Goal: Task Accomplishment & Management: Use online tool/utility

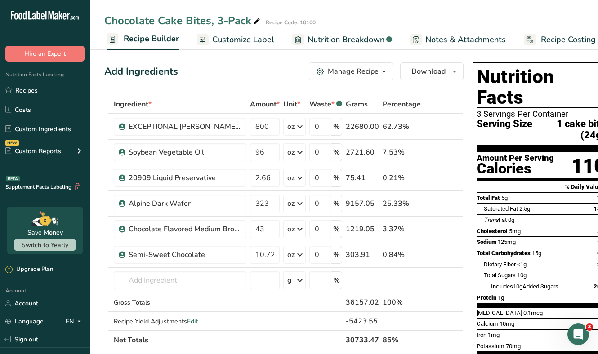
scroll to position [0, 93]
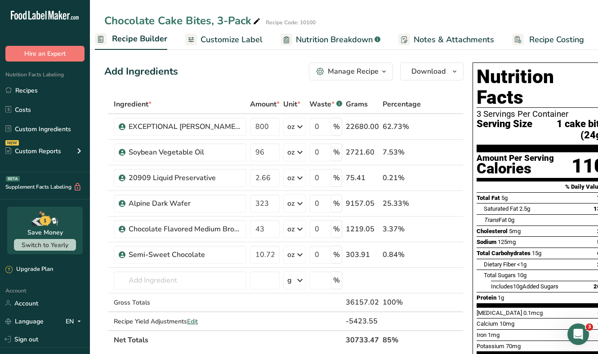
click at [555, 34] on span "Recipe Costing" at bounding box center [556, 40] width 55 height 12
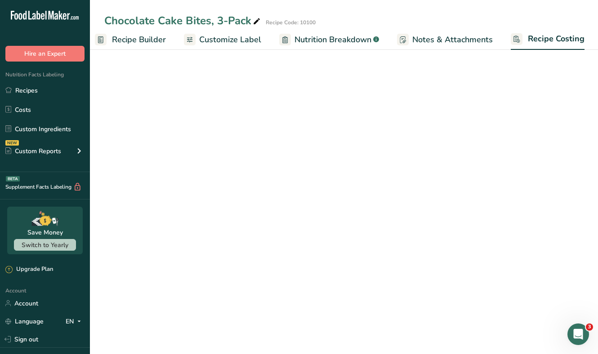
select select "12"
select select "5"
select select "12"
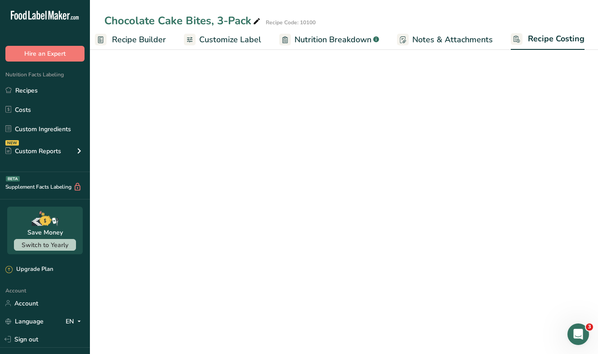
select select "5"
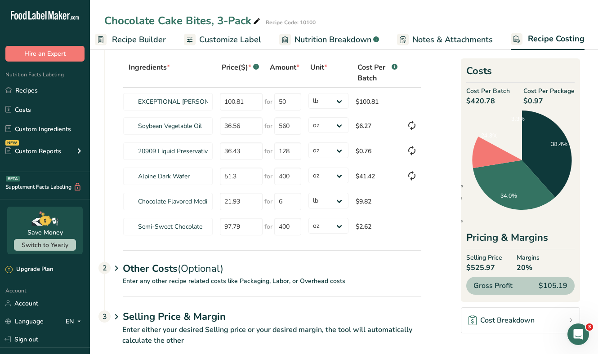
scroll to position [62, 0]
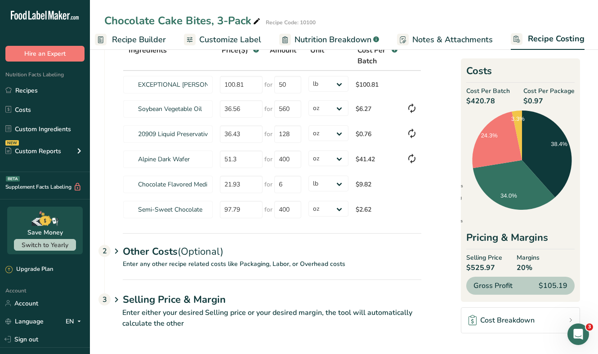
click at [121, 252] on icon at bounding box center [116, 251] width 11 height 17
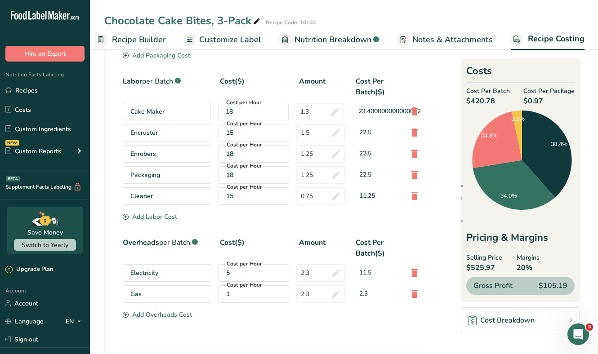
scroll to position [445, 0]
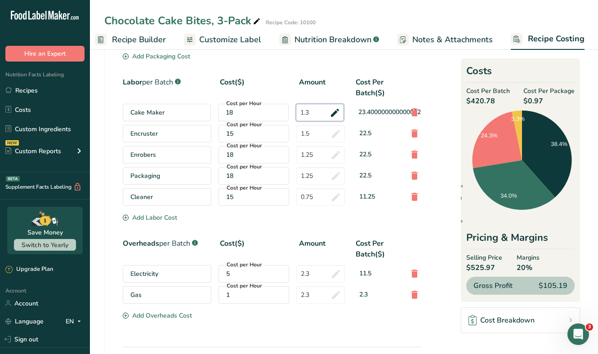
drag, startPoint x: 317, startPoint y: 117, endPoint x: 292, endPoint y: 111, distance: 26.4
click at [292, 111] on div "Cake Maker Cost per Hour 18 1.3 23.400000000000002" at bounding box center [272, 113] width 298 height 18
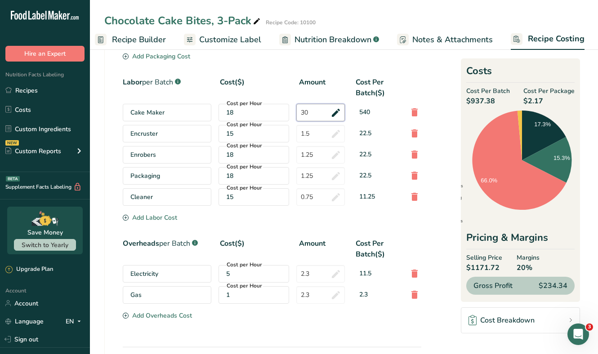
type input "3"
type input "0.5"
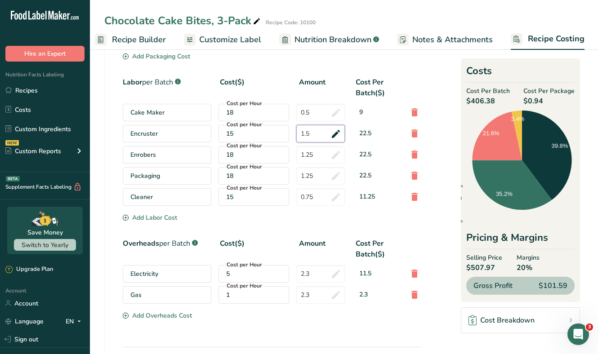
click at [318, 138] on input "1.5" at bounding box center [320, 134] width 49 height 18
type input "1"
click at [318, 160] on div "Packaging .a-a{fill:#347362;}.b-a{fill:#fff;} Cost per Package($) Cost Per Batc…" at bounding box center [272, 109] width 298 height 426
click at [311, 153] on input "1.25" at bounding box center [320, 155] width 49 height 18
drag, startPoint x: 315, startPoint y: 154, endPoint x: 290, endPoint y: 151, distance: 24.8
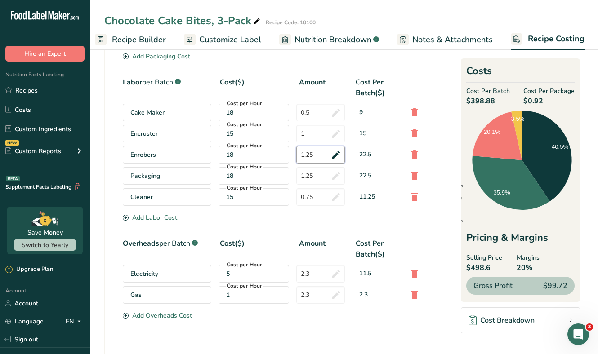
click at [290, 151] on div "Enrobers Cost per Hour 18 1.25 22.5" at bounding box center [272, 155] width 298 height 18
type input "75"
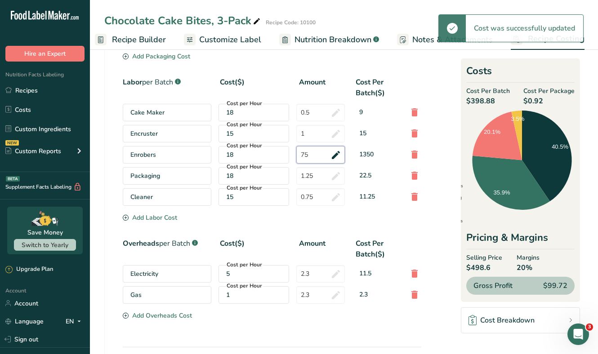
click at [320, 158] on input "75" at bounding box center [320, 155] width 49 height 18
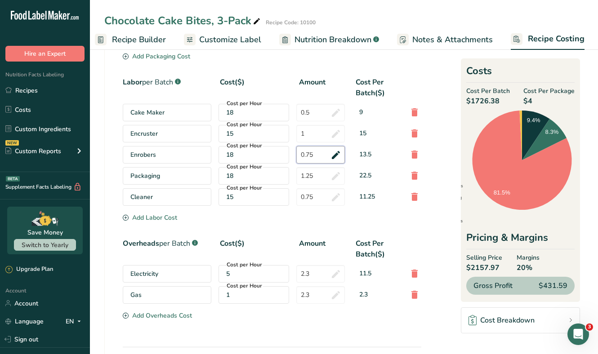
type input "0.75"
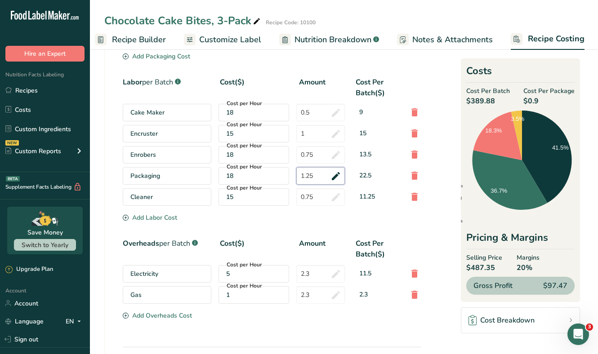
click at [313, 176] on input "1.25" at bounding box center [320, 176] width 49 height 18
type input "1"
type input "0.75"
click at [442, 182] on section "Download Ingredient Costs 1 Enter the total price you pay for each ingredient I…" at bounding box center [343, 11] width 479 height 791
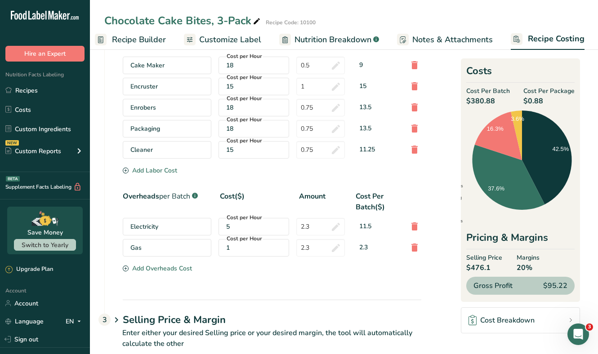
scroll to position [505, 0]
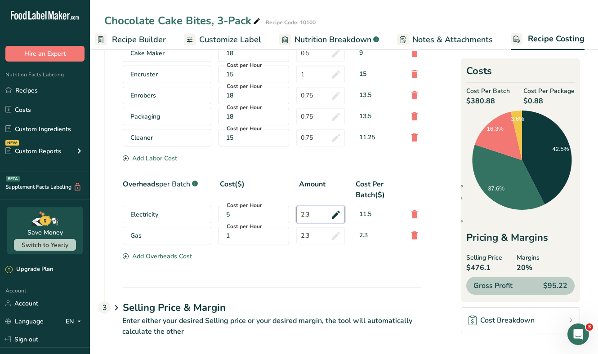
drag, startPoint x: 319, startPoint y: 215, endPoint x: 301, endPoint y: 214, distance: 18.0
click at [302, 214] on input "2.3" at bounding box center [320, 215] width 49 height 18
click at [297, 213] on input "2.3" at bounding box center [320, 215] width 49 height 18
drag, startPoint x: 313, startPoint y: 216, endPoint x: 282, endPoint y: 209, distance: 31.6
click at [282, 209] on div "Electricity Cost per Hour 5 2.3 11.5" at bounding box center [272, 215] width 298 height 18
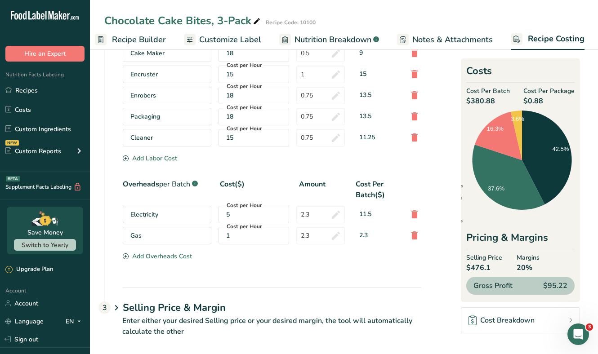
click at [302, 164] on section "Labor per Batch .a-a{fill:#347362;}.b-a{fill:#fff;} Cost($) Amount Cost Per Bat…" at bounding box center [272, 91] width 298 height 147
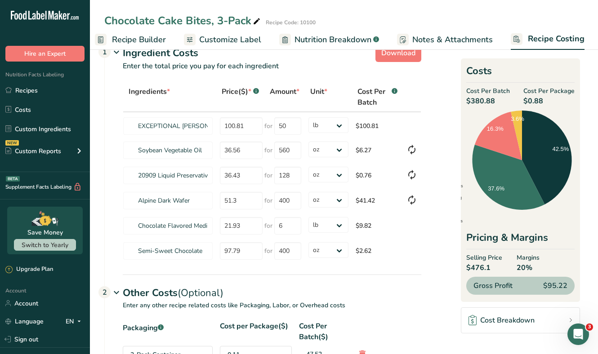
scroll to position [0, 0]
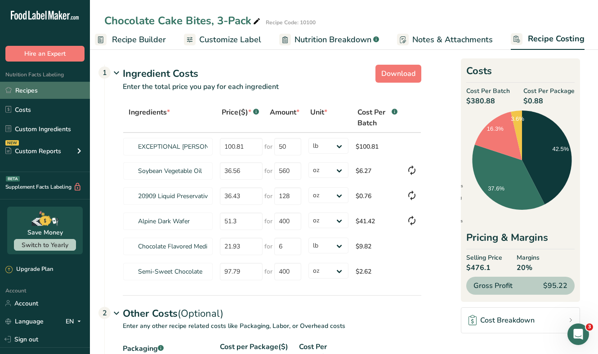
click at [35, 93] on link "Recipes" at bounding box center [45, 90] width 90 height 17
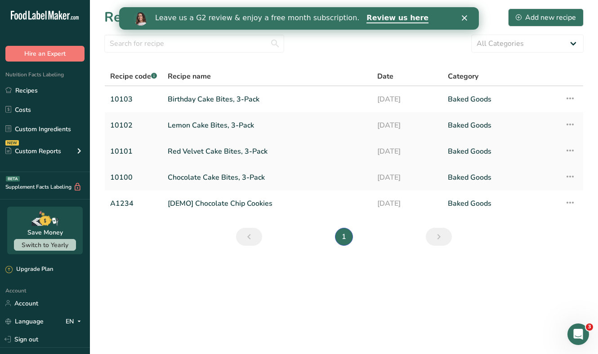
click at [192, 149] on link "Red Velvet Cake Bites, 3-Pack" at bounding box center [267, 151] width 199 height 19
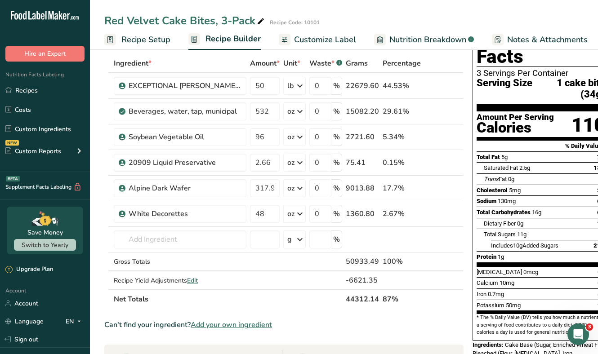
scroll to position [44, 0]
click at [44, 87] on link "Recipes" at bounding box center [45, 90] width 90 height 17
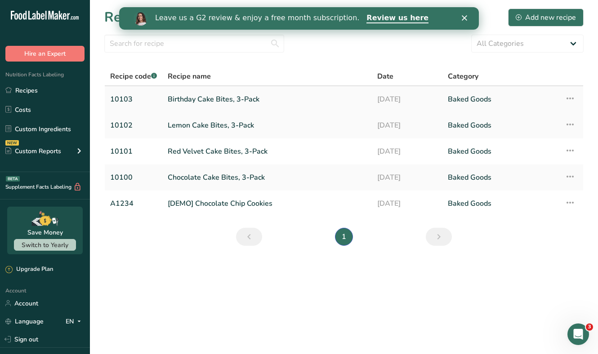
click at [180, 99] on link "Birthday Cake Bites, 3-Pack" at bounding box center [267, 99] width 199 height 19
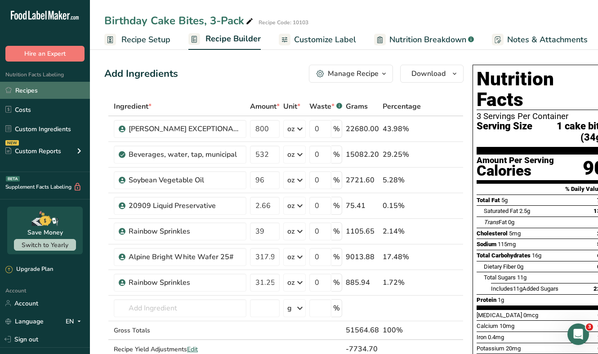
click at [31, 96] on link "Recipes" at bounding box center [45, 90] width 90 height 17
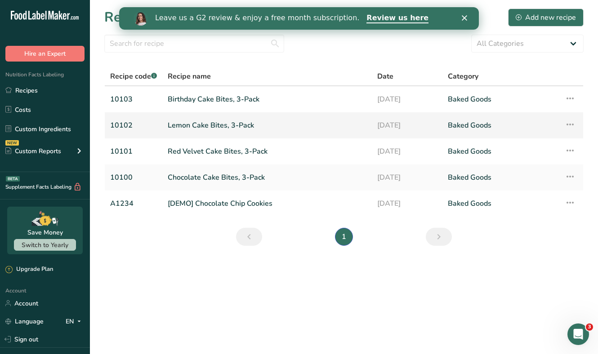
click at [198, 124] on link "Lemon Cake Bites, 3-Pack" at bounding box center [267, 125] width 199 height 19
